Goal: Task Accomplishment & Management: Use online tool/utility

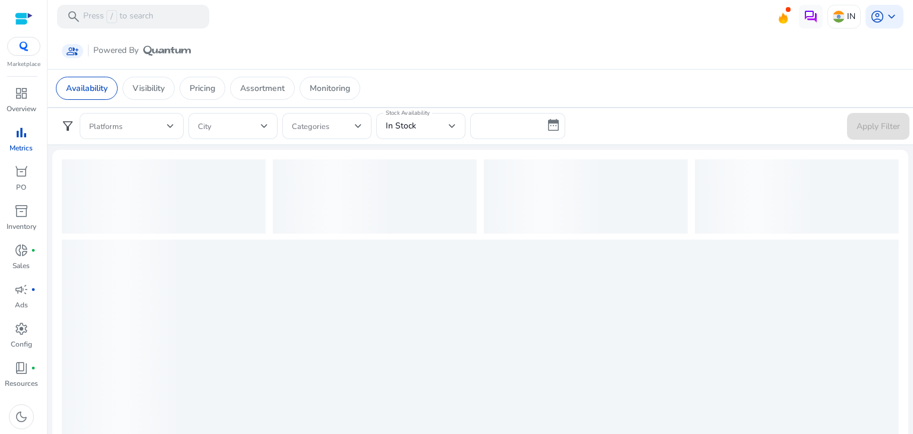
scroll to position [354, 0]
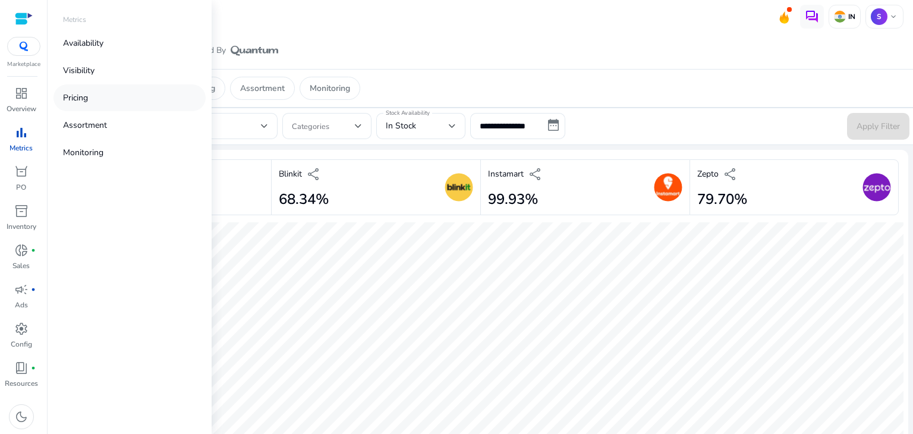
click at [106, 93] on link "Pricing" at bounding box center [129, 97] width 152 height 27
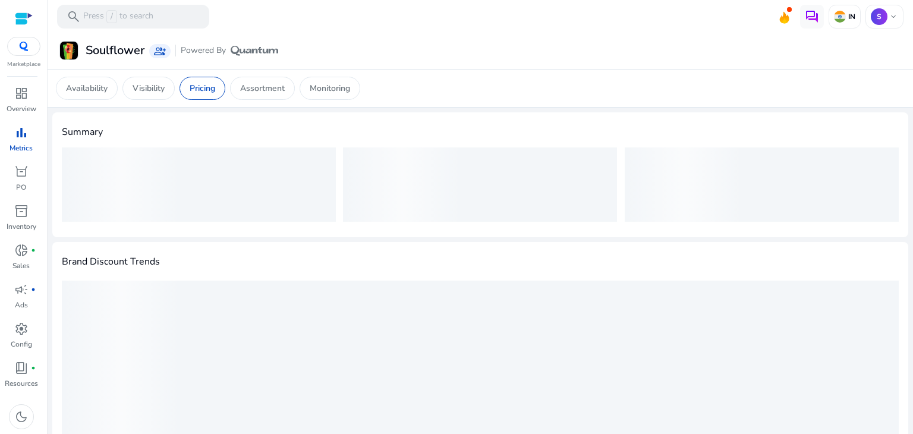
click at [634, 260] on div "Brand Discount Trends" at bounding box center [480, 387] width 837 height 273
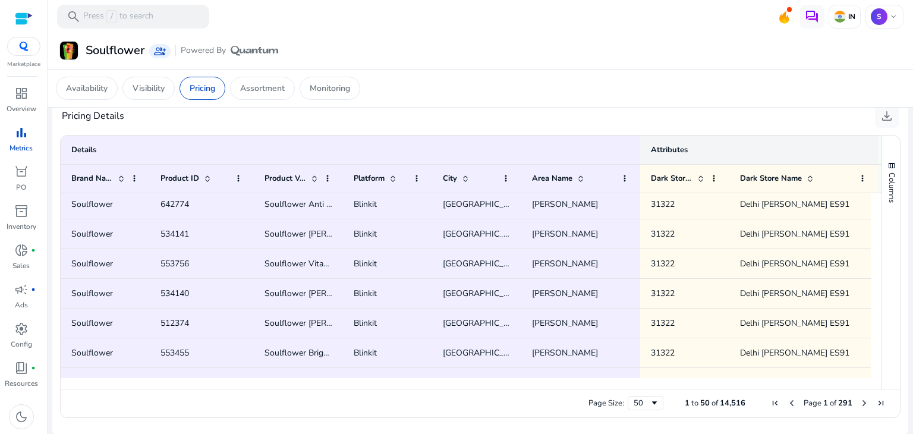
scroll to position [210, 0]
click at [879, 117] on span "download" at bounding box center [886, 116] width 14 height 14
